Goal: Book appointment/travel/reservation

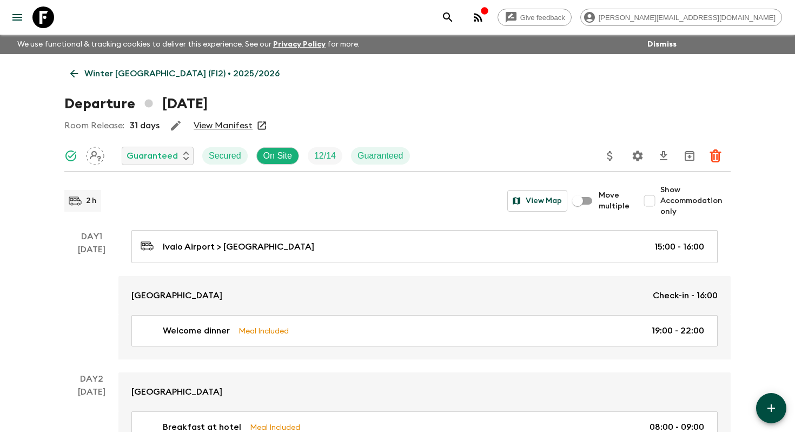
scroll to position [307, 0]
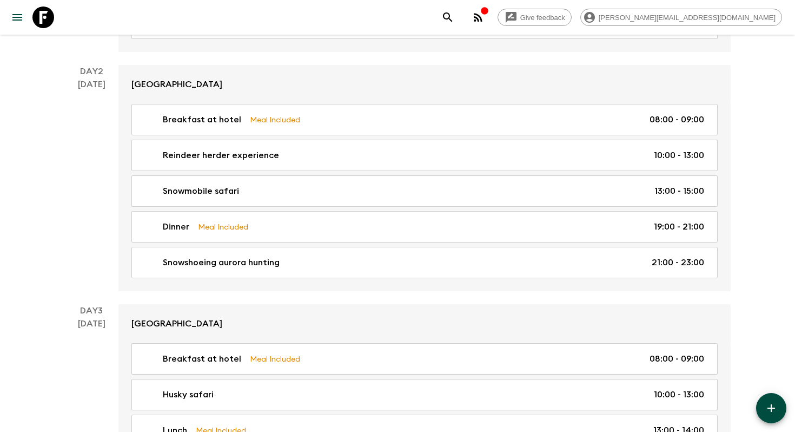
click at [71, 113] on div "Day 2 [DATE]" at bounding box center [91, 178] width 54 height 226
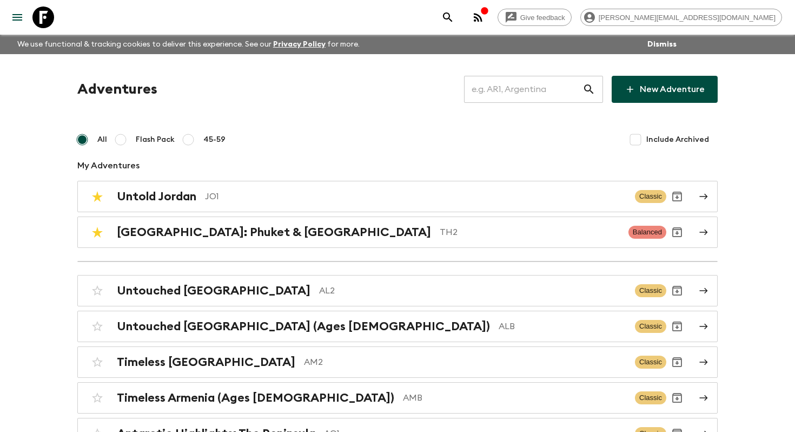
scroll to position [3073, 0]
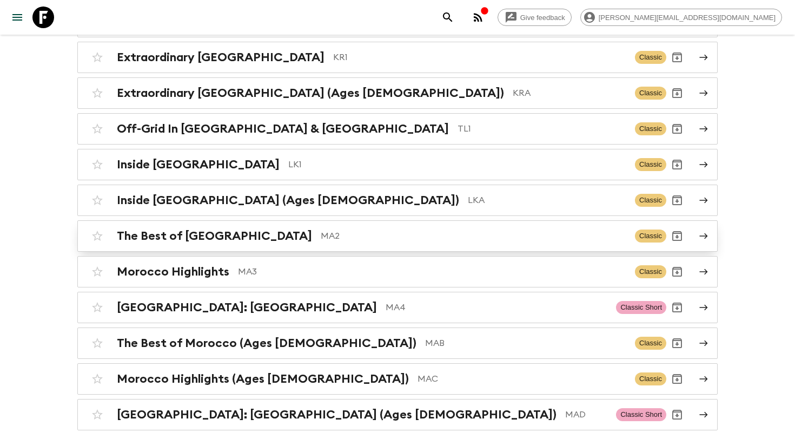
click at [199, 229] on h2 "The Best of [GEOGRAPHIC_DATA]" at bounding box center [214, 236] width 195 height 14
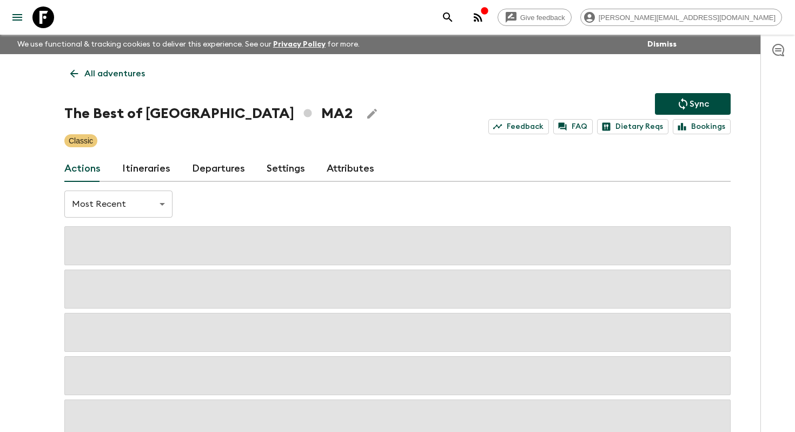
click at [142, 168] on link "Itineraries" at bounding box center [146, 169] width 48 height 26
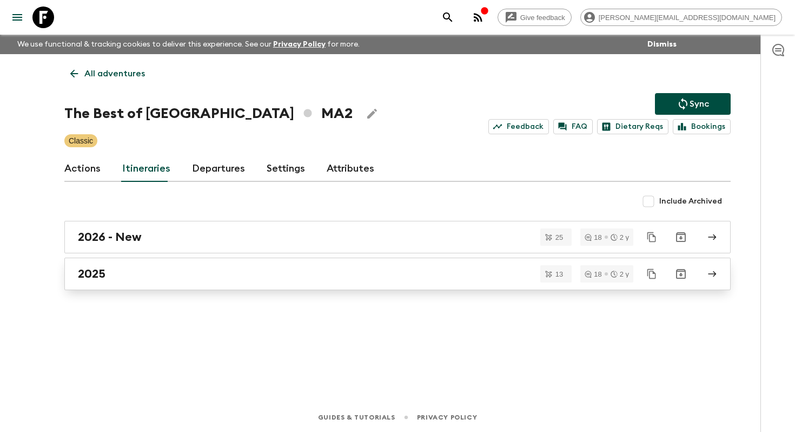
click at [82, 271] on h2 "2025" at bounding box center [92, 274] width 28 height 14
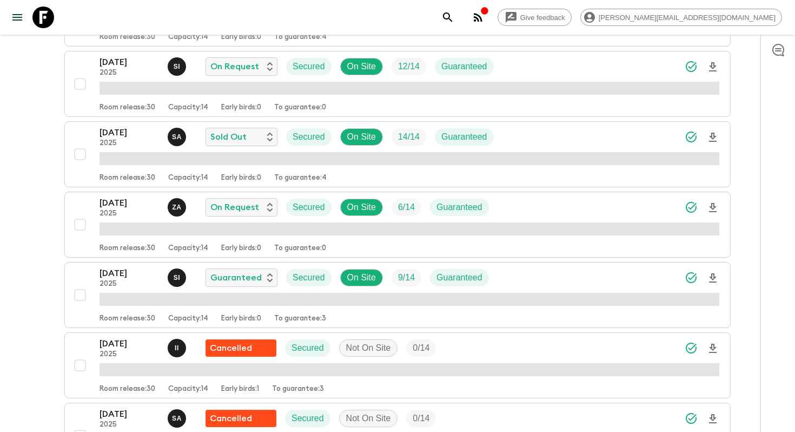
scroll to position [276, 0]
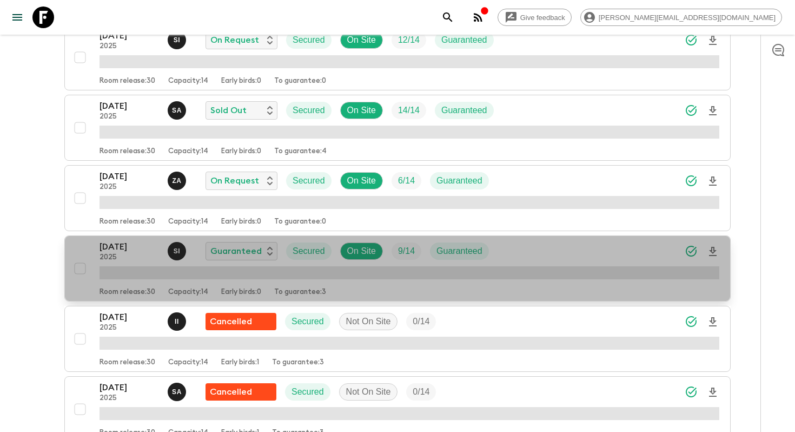
click at [113, 242] on p "[DATE]" at bounding box center [129, 246] width 59 height 13
